Goal: Task Accomplishment & Management: Use online tool/utility

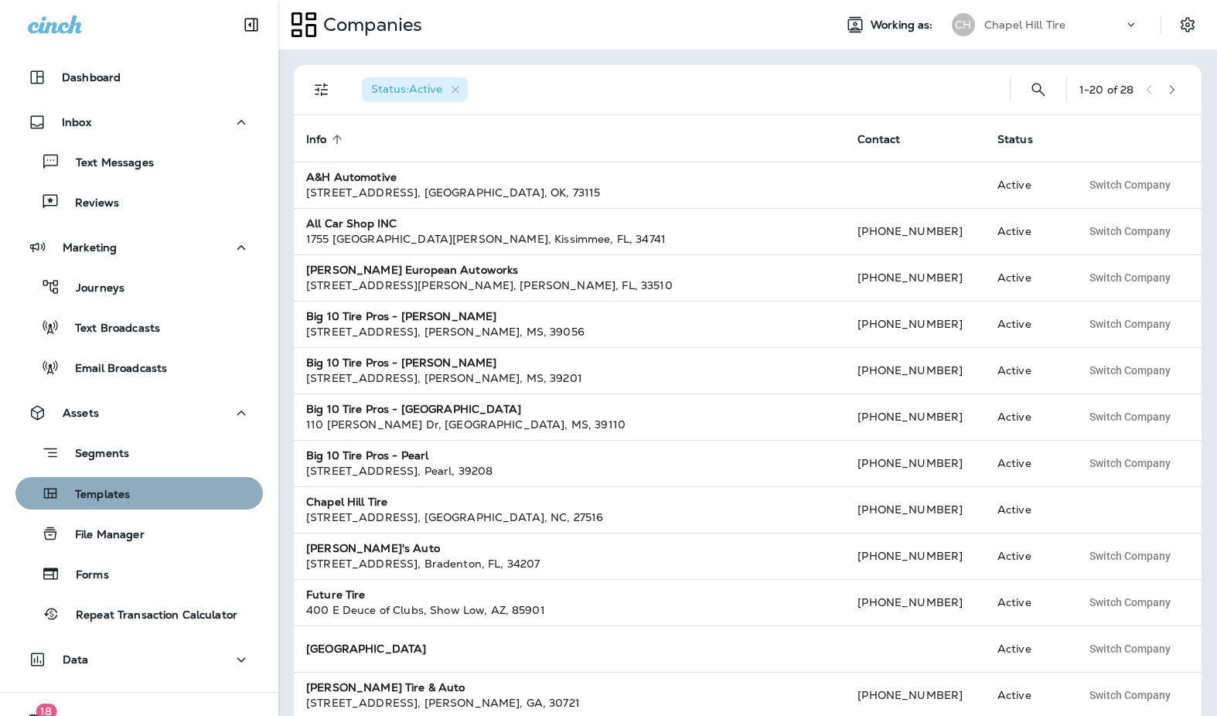
click at [107, 498] on p "Templates" at bounding box center [95, 495] width 70 height 15
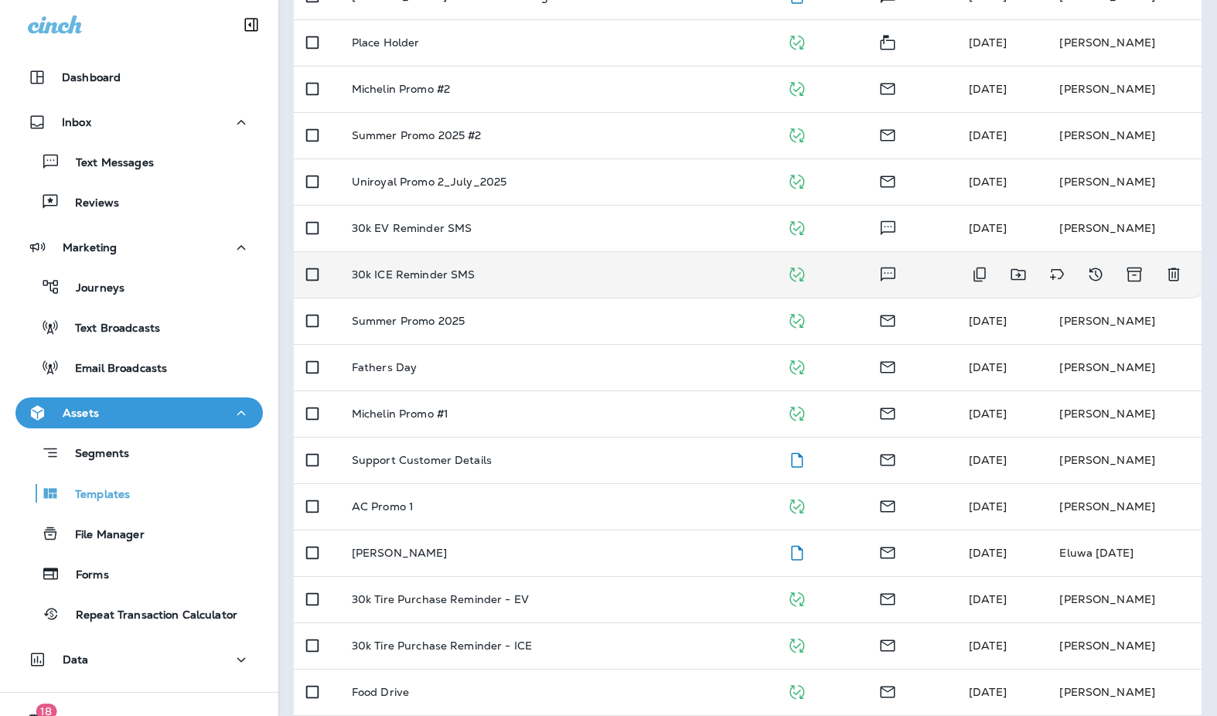
scroll to position [459, 0]
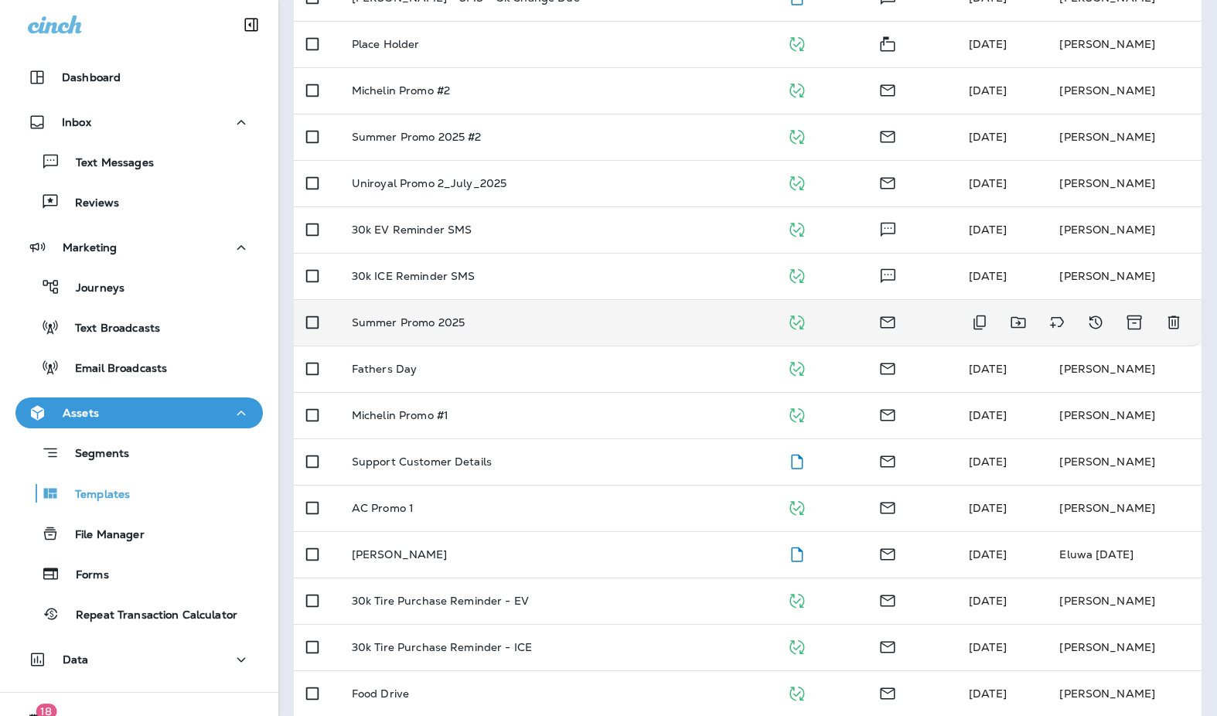
click at [380, 319] on p "Summer Promo 2025" at bounding box center [408, 322] width 113 height 12
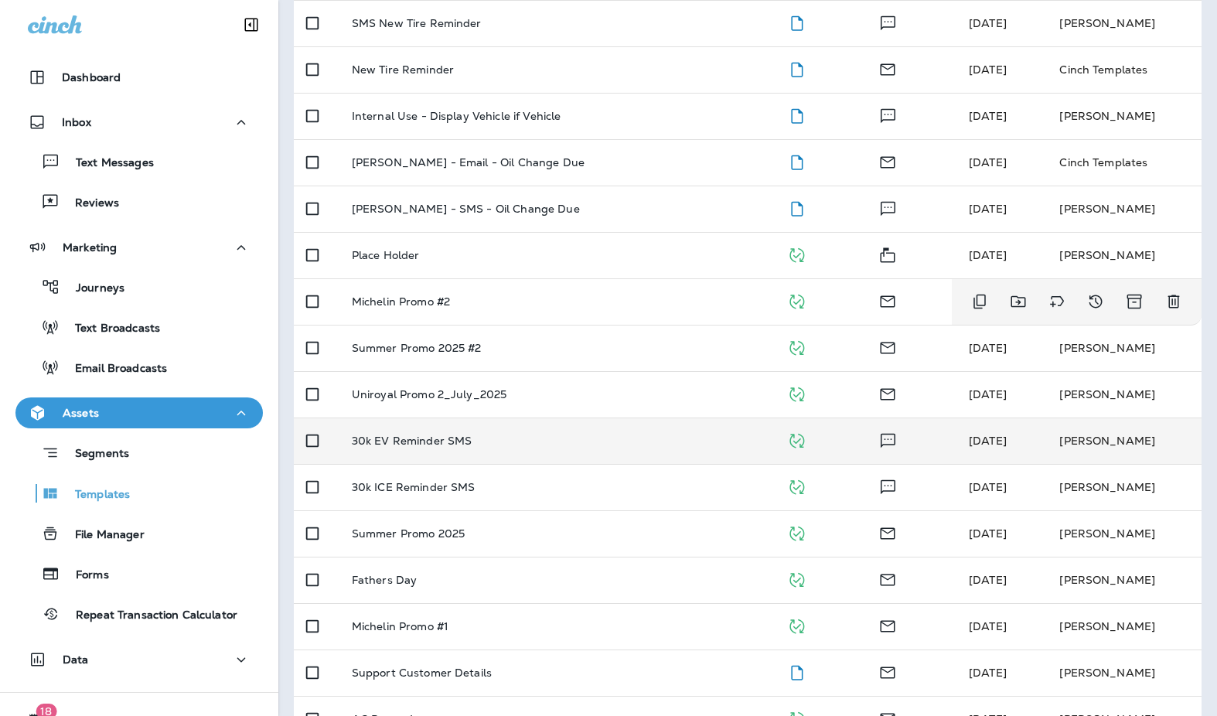
scroll to position [256, 0]
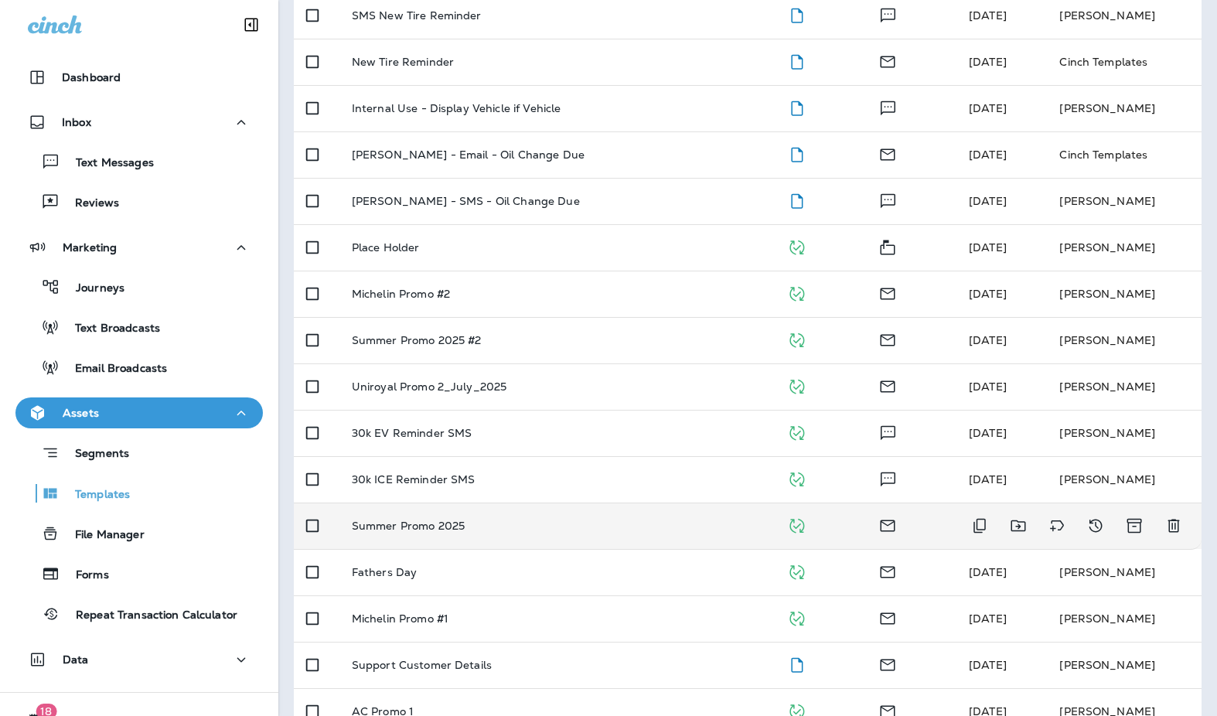
click at [370, 520] on p "Summer Promo 2025" at bounding box center [408, 526] width 113 height 12
